Goal: Download file/media

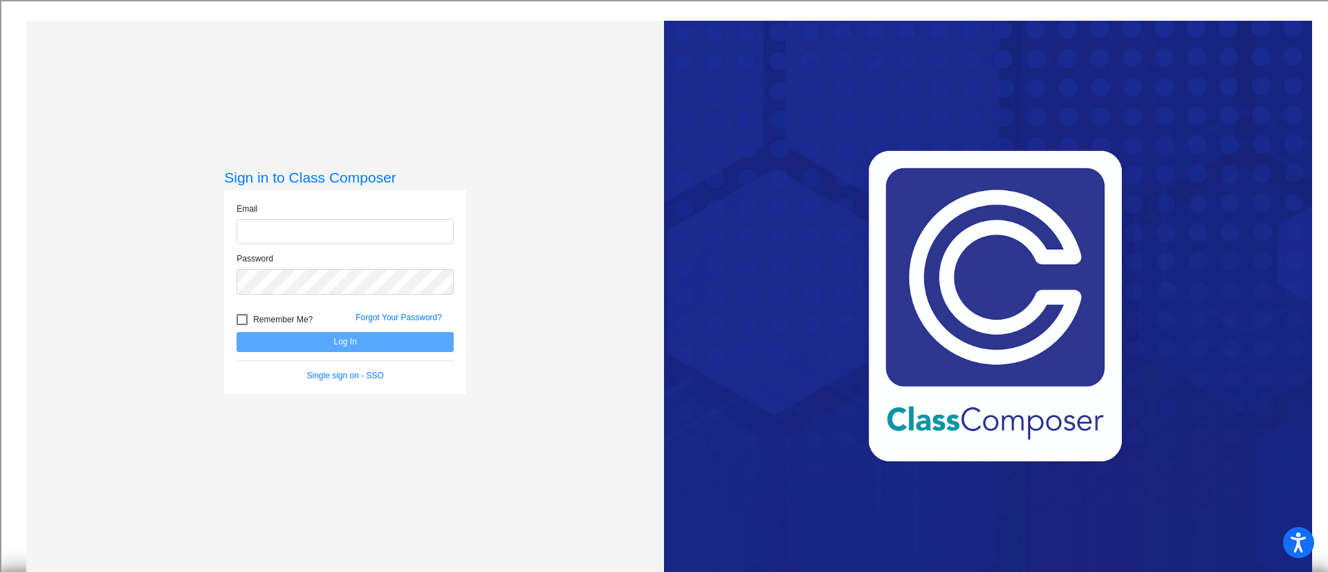
type input "[EMAIL_ADDRESS][DOMAIN_NAME]"
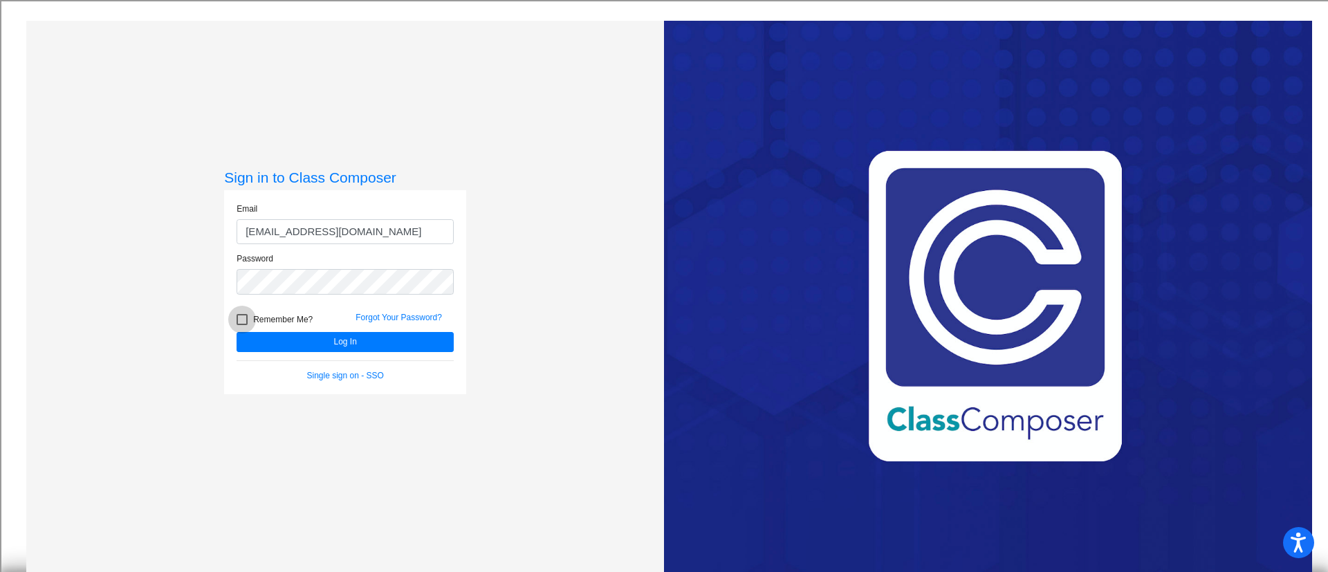
click at [239, 319] on div at bounding box center [242, 319] width 11 height 11
click at [241, 325] on input "Remember Me?" at bounding box center [241, 325] width 1 height 1
checkbox input "true"
click at [337, 340] on button "Log In" at bounding box center [345, 342] width 217 height 20
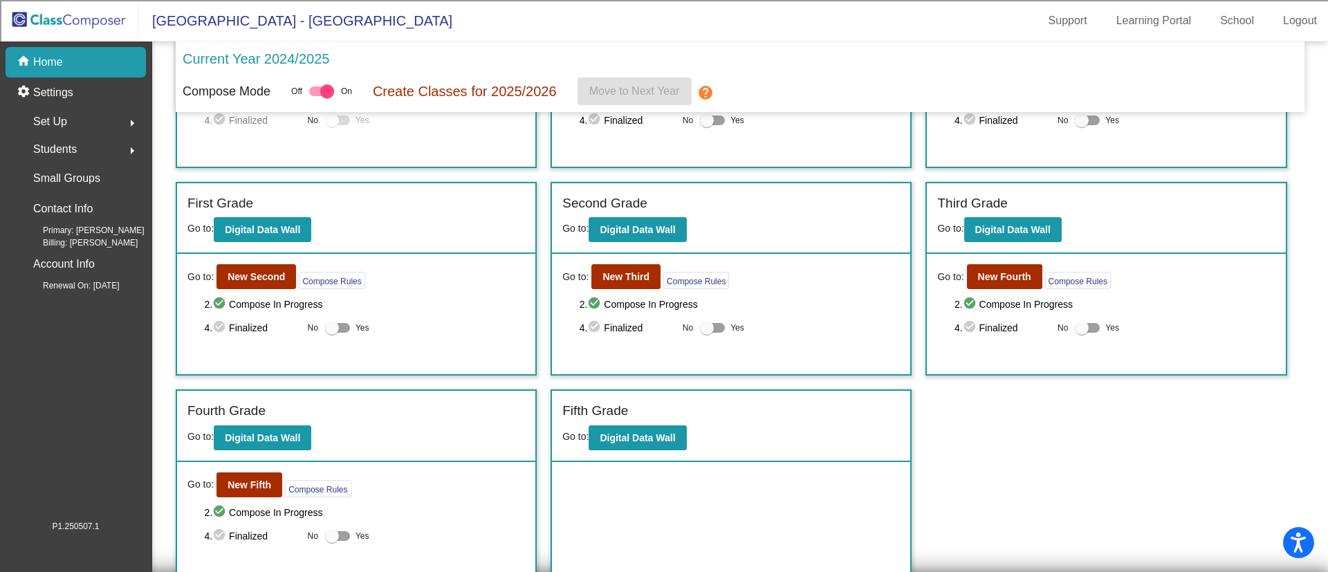
scroll to position [159, 0]
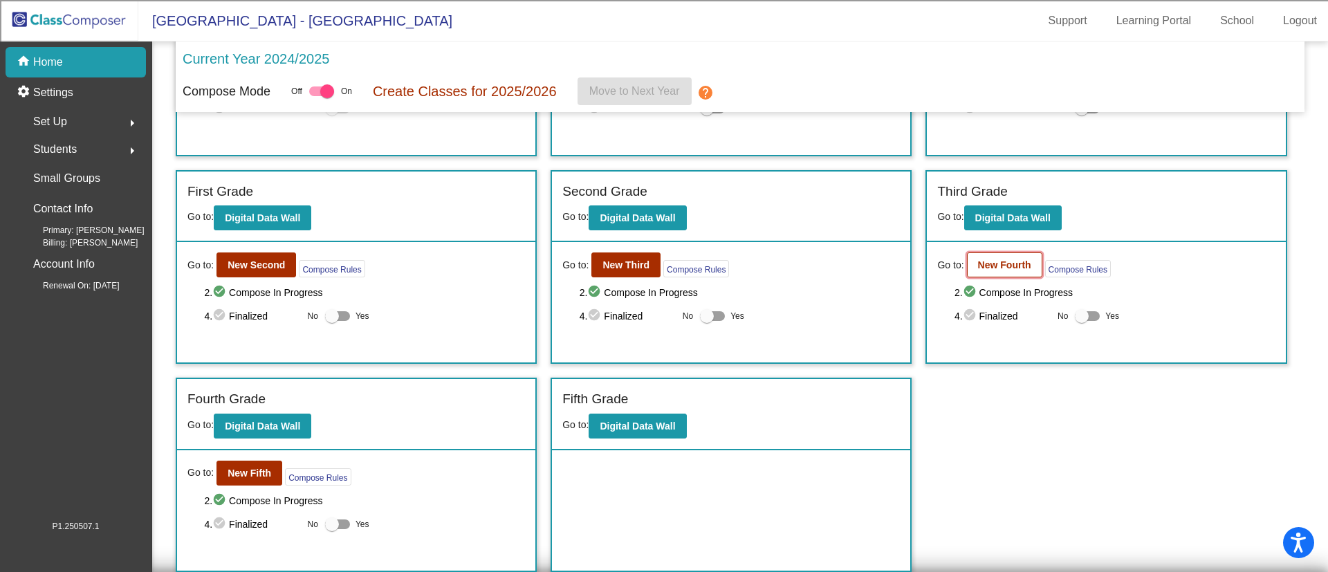
click at [984, 264] on b "New Fourth" at bounding box center [1004, 264] width 53 height 11
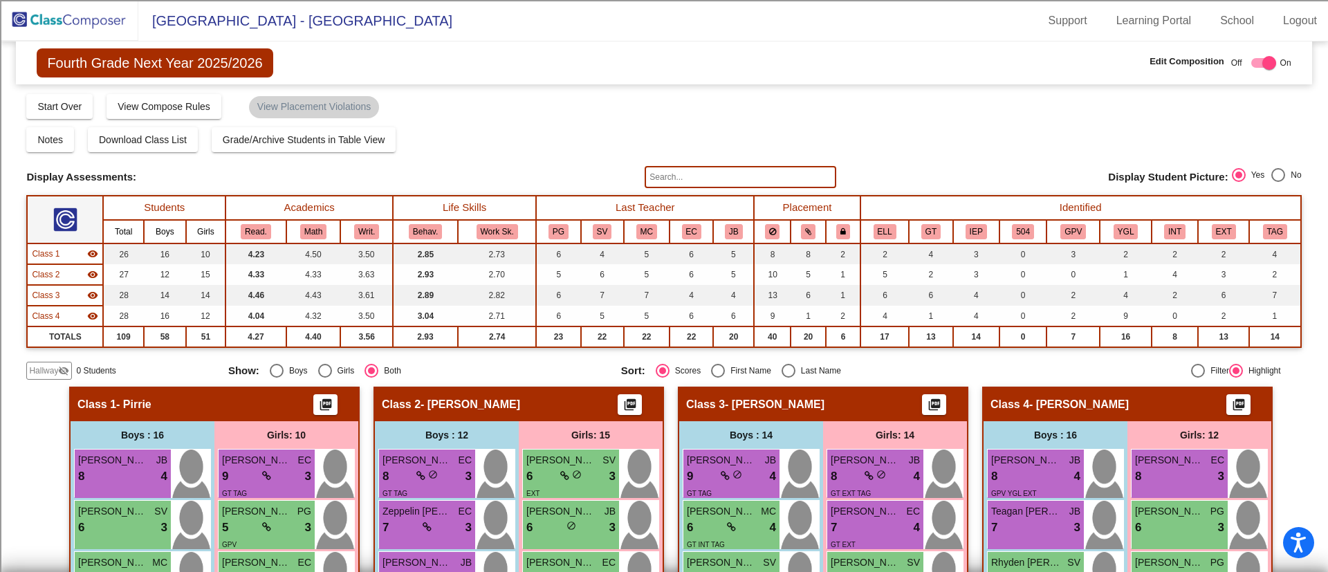
scroll to position [104, 0]
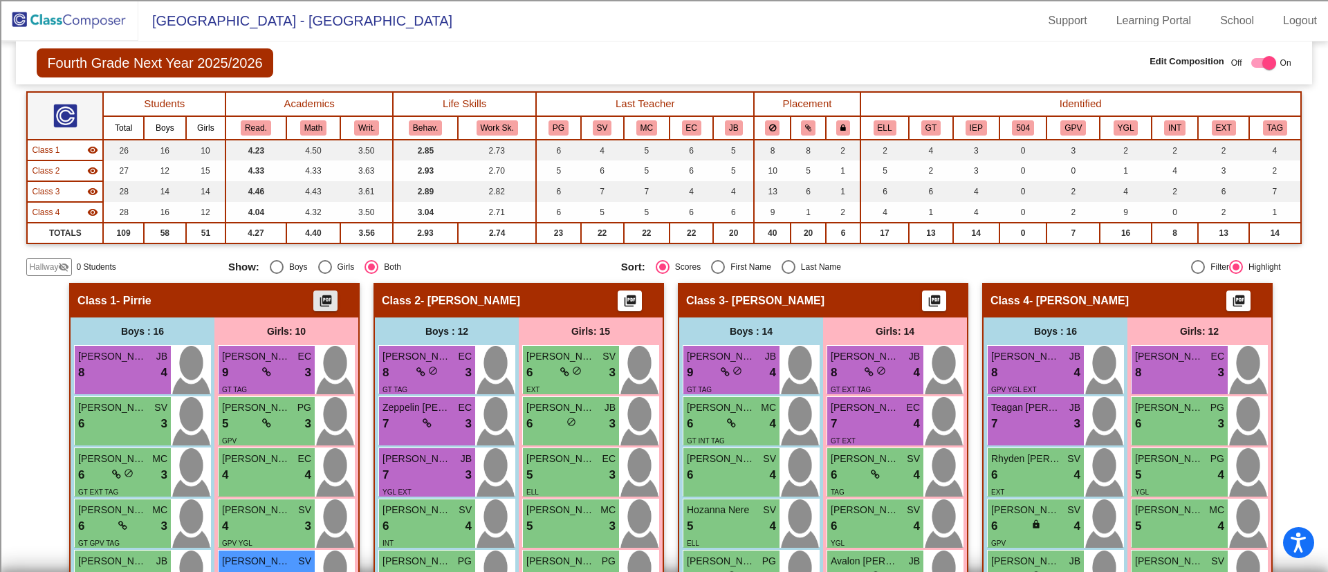
click at [317, 295] on mat-icon "picture_as_pdf" at bounding box center [325, 303] width 17 height 19
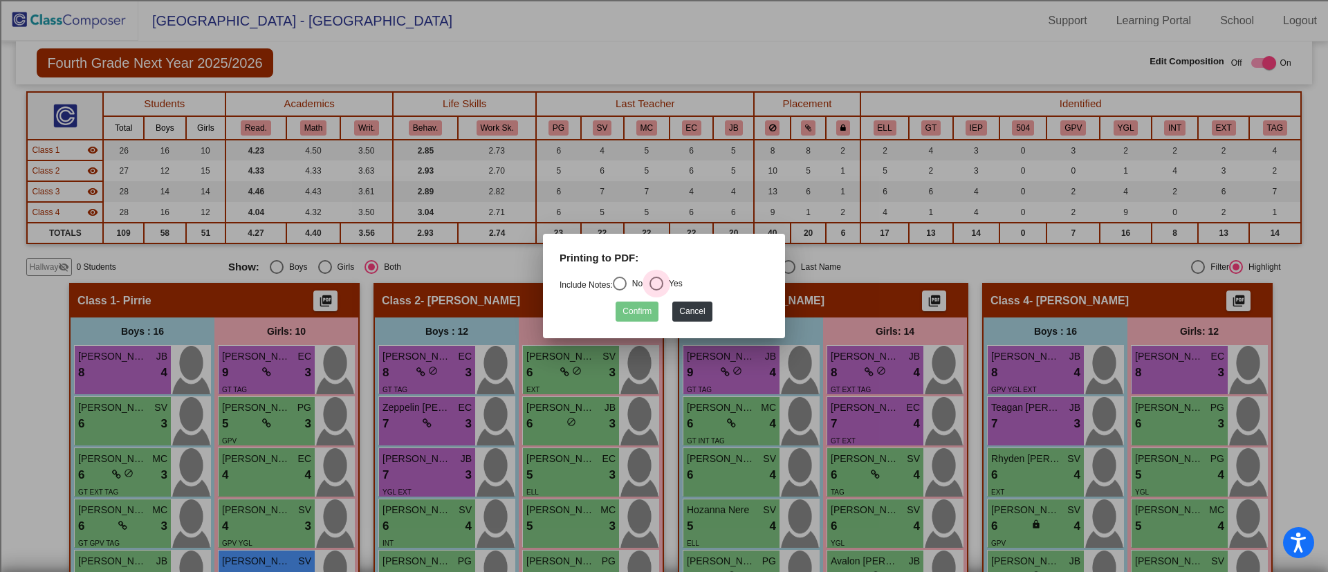
click at [663, 277] on div "Select an option" at bounding box center [656, 284] width 14 height 14
click at [656, 291] on input "Yes" at bounding box center [656, 291] width 1 height 1
radio input "true"
click at [636, 315] on button "Confirm" at bounding box center [637, 312] width 43 height 20
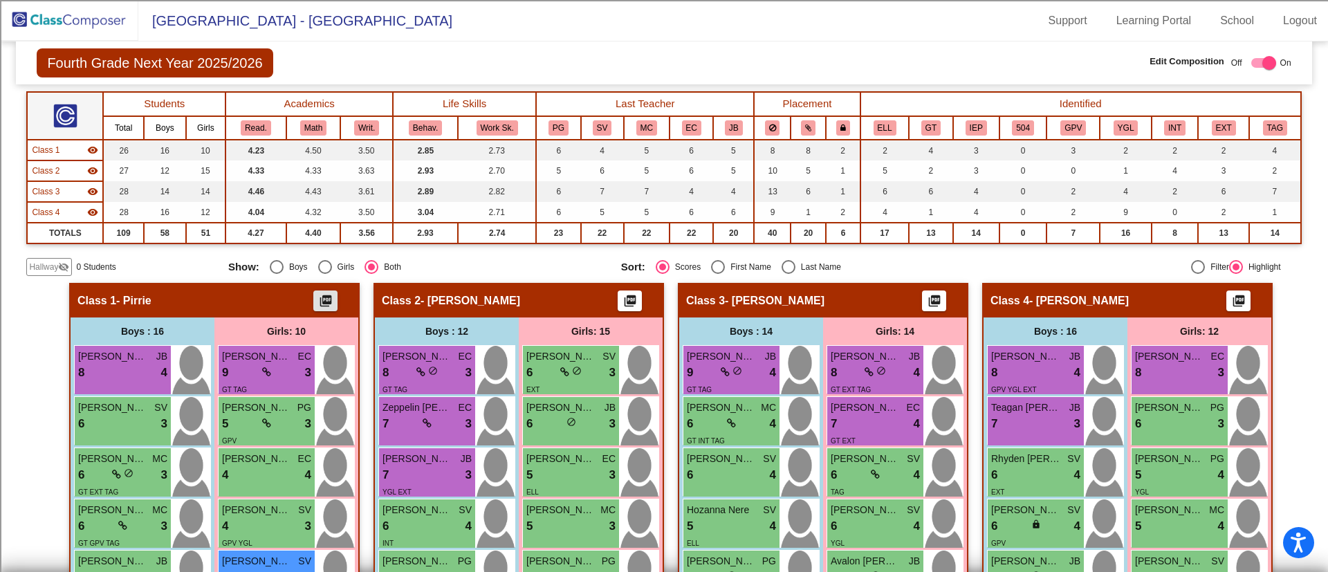
click at [1237, 297] on mat-icon "picture_as_pdf" at bounding box center [1239, 303] width 17 height 19
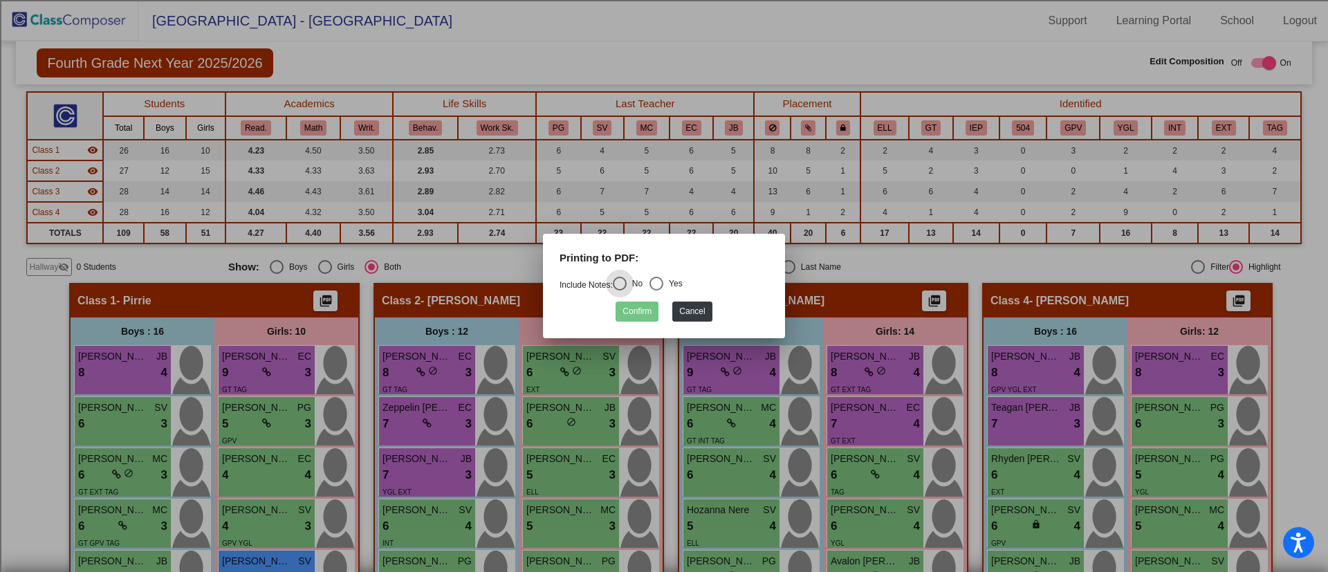
click at [658, 282] on div "Select an option" at bounding box center [656, 284] width 14 height 14
click at [656, 291] on input "Yes" at bounding box center [656, 291] width 1 height 1
radio input "true"
click at [646, 305] on button "Confirm" at bounding box center [637, 312] width 43 height 20
